Goal: Check status: Check status

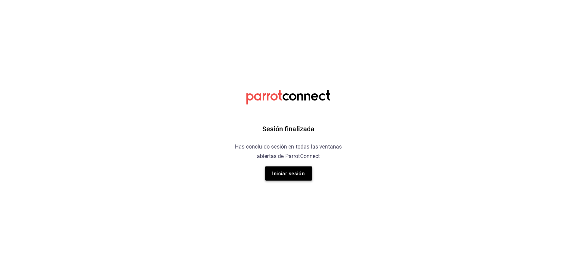
click at [288, 177] on button "Iniciar sesión" at bounding box center [288, 173] width 47 height 14
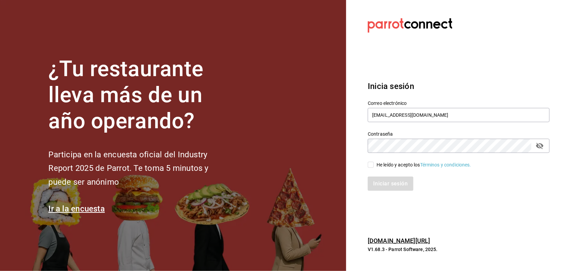
click at [286, 177] on section "¿Tu restaurante lleva más de un año operando? Participa en la encuesta oficial …" at bounding box center [173, 135] width 346 height 271
click at [369, 162] on input "He leído y acepto los Términos y condiciones." at bounding box center [371, 164] width 6 height 6
checkbox input "true"
click at [391, 188] on button "Iniciar sesión" at bounding box center [391, 183] width 46 height 14
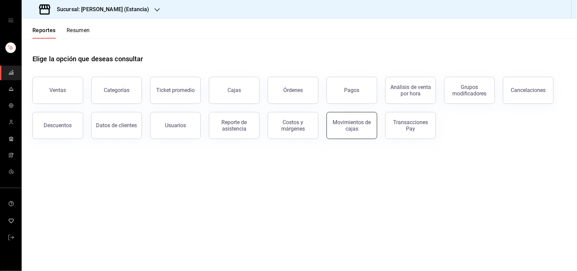
click at [359, 132] on button "Movimientos de cajas" at bounding box center [351, 125] width 51 height 27
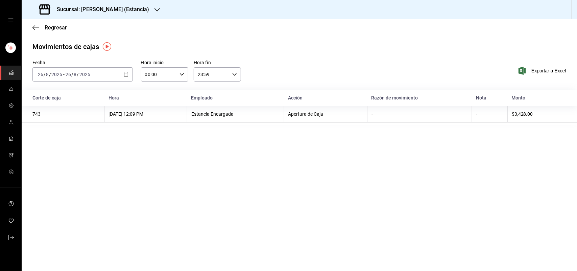
click at [124, 74] on icon "button" at bounding box center [126, 74] width 5 height 5
click at [83, 108] on span "Ayer" at bounding box center [64, 109] width 52 height 7
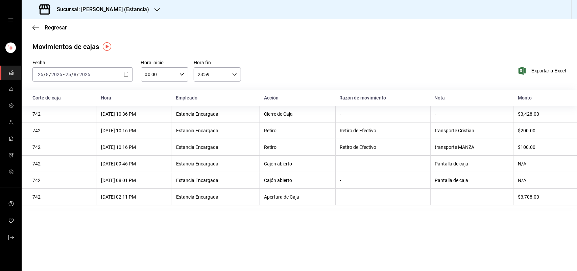
click at [144, 5] on div "Sucursal: Genki Poke (Estancia)" at bounding box center [94, 9] width 135 height 19
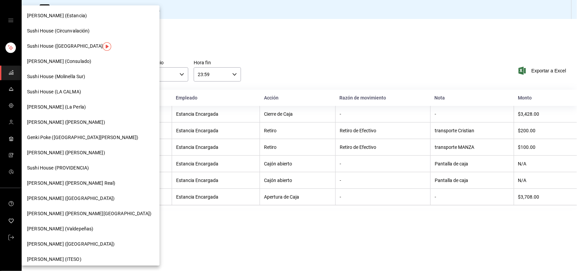
click at [98, 88] on div "Sushi House (LA CALMA)" at bounding box center [90, 91] width 127 height 7
